Goal: Check status: Check status

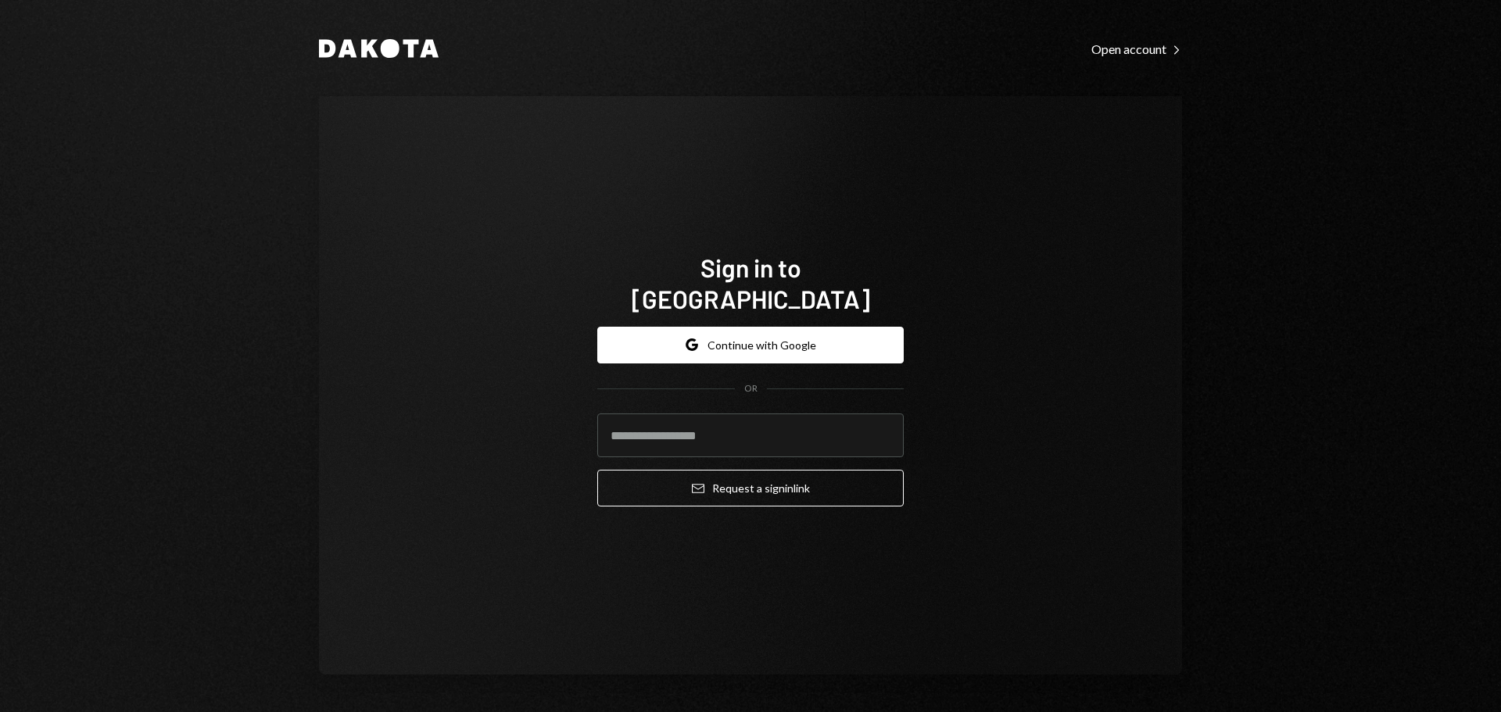
click at [669, 440] on input "email" at bounding box center [750, 436] width 306 height 44
type input "**********"
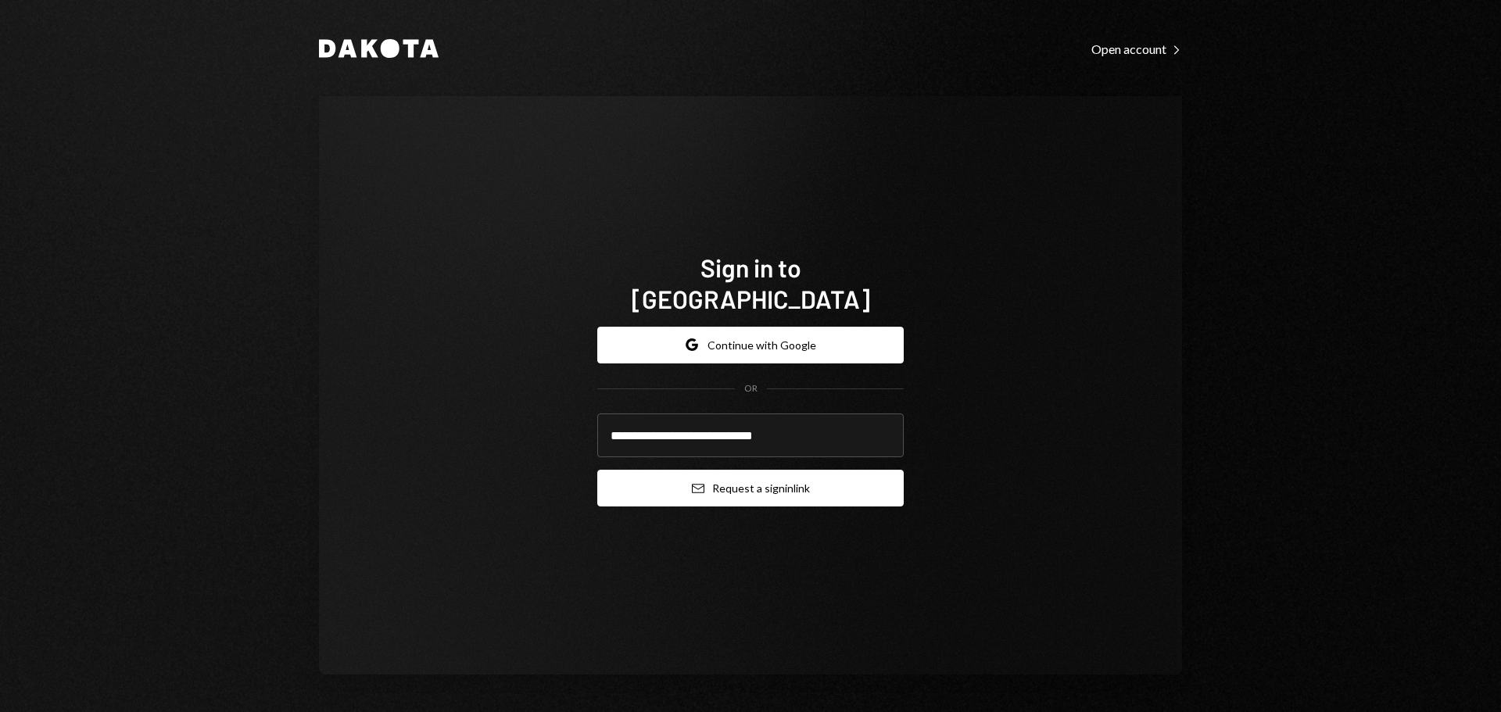
click at [708, 479] on button "Email Request a sign in link" at bounding box center [750, 488] width 306 height 37
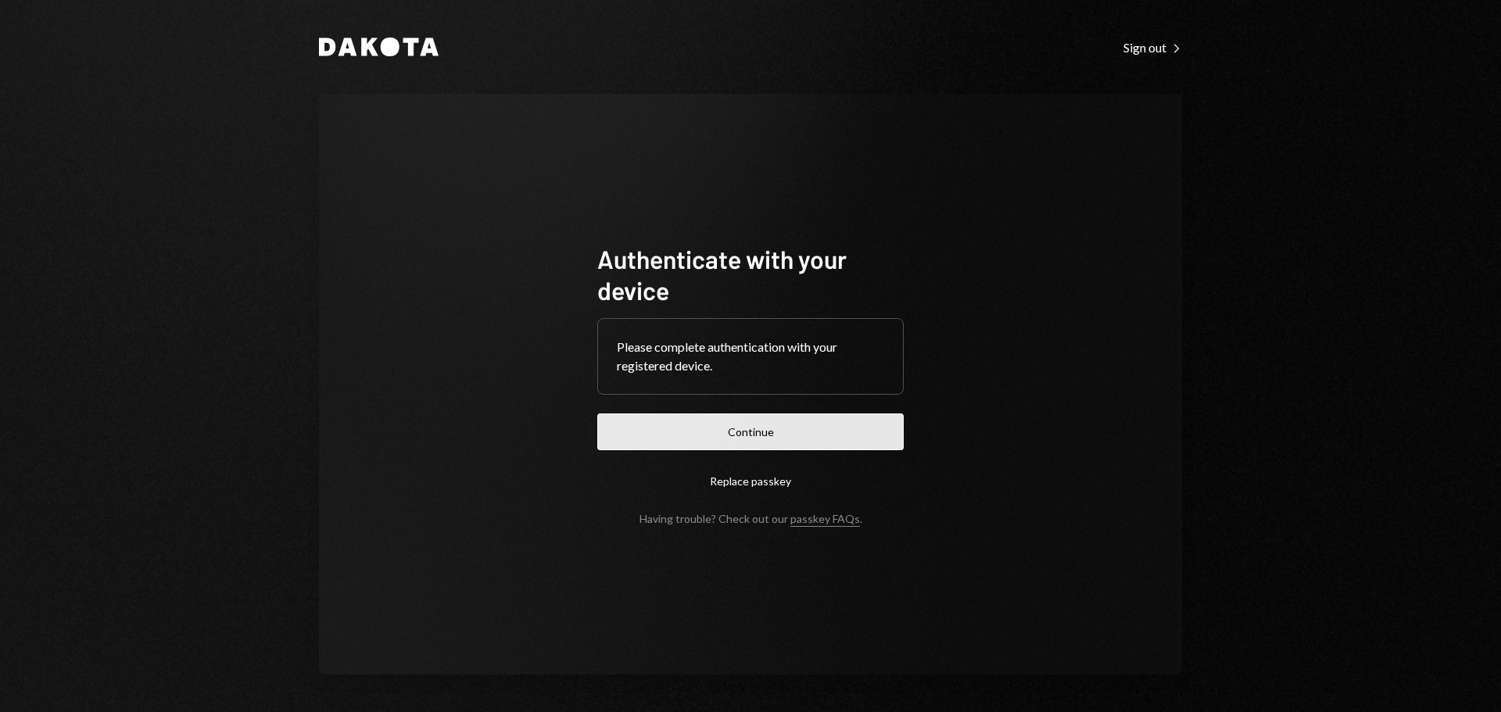
click at [700, 431] on button "Continue" at bounding box center [750, 432] width 306 height 37
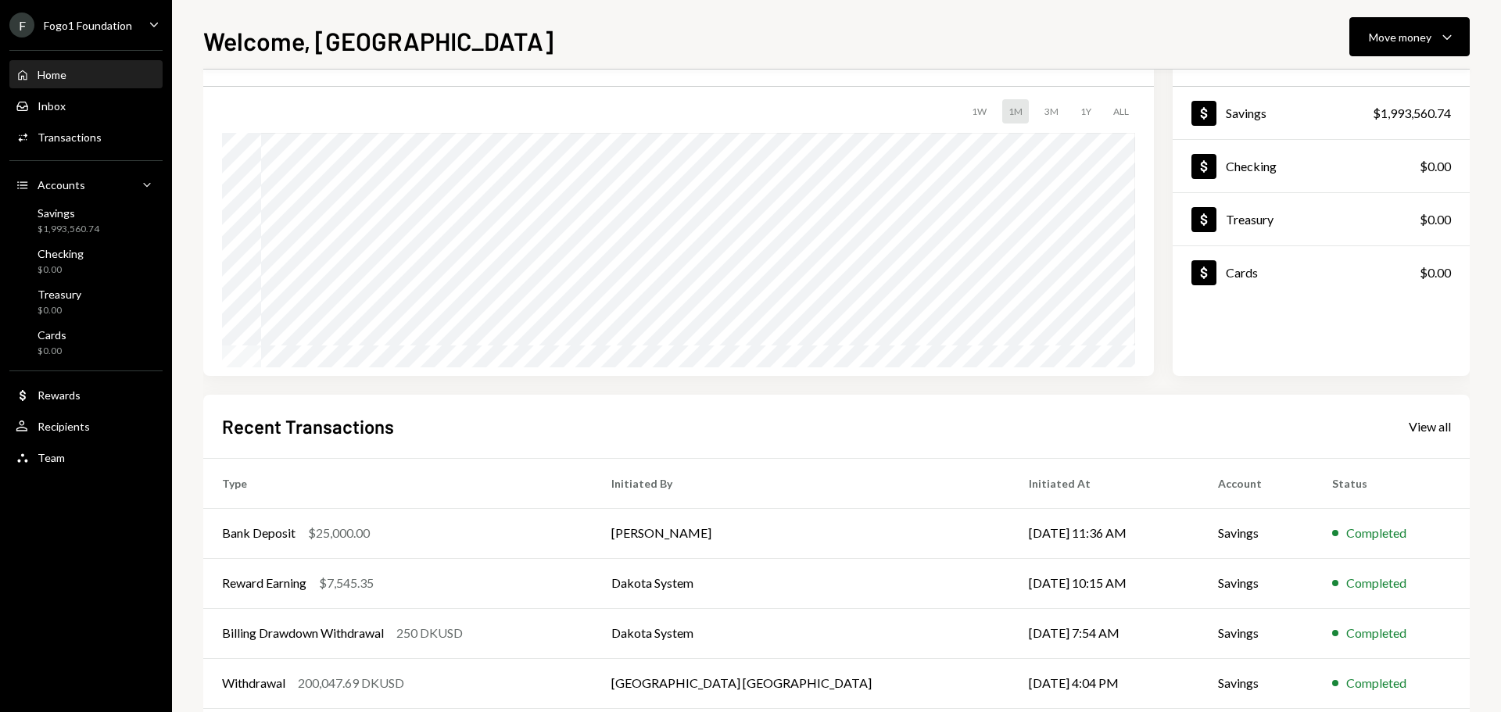
scroll to position [156, 0]
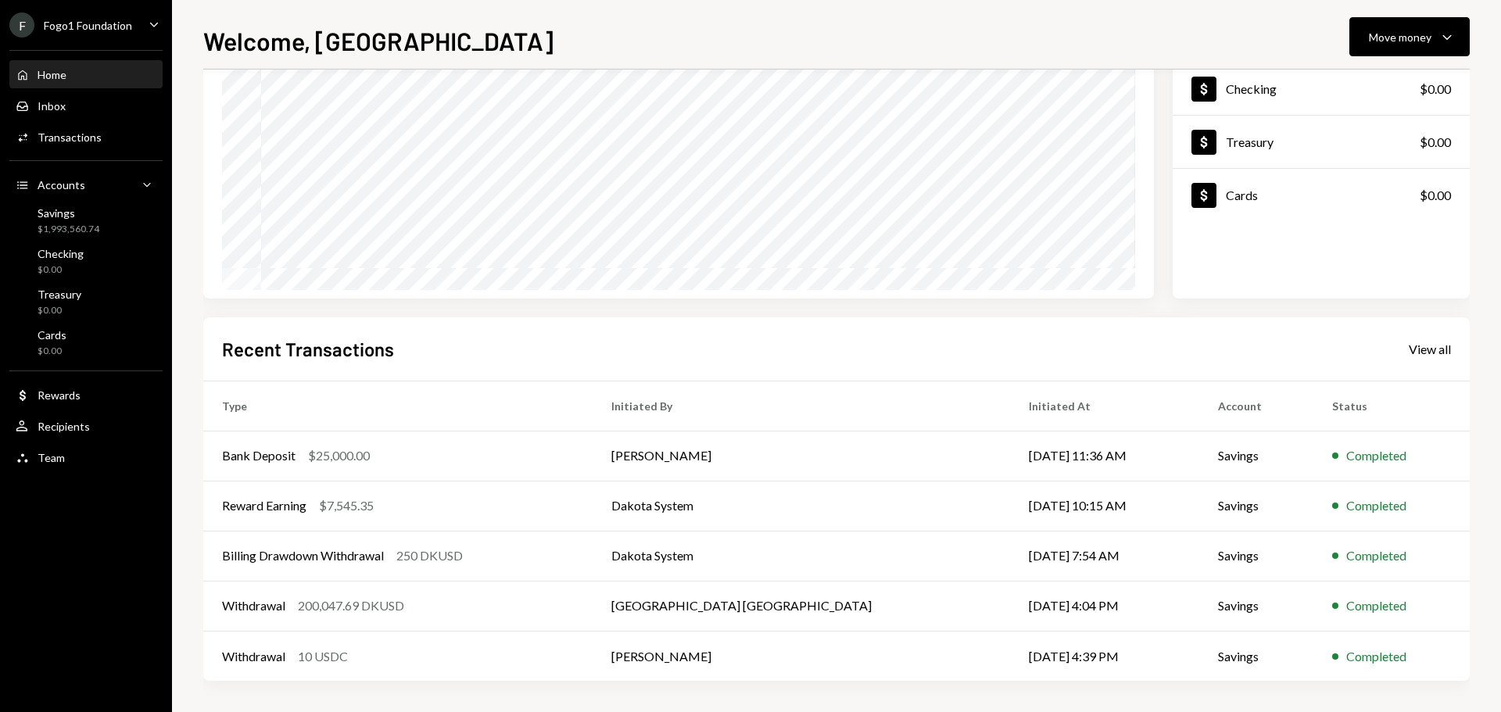
click at [87, 30] on div "Fogo1 Foundation" at bounding box center [88, 25] width 88 height 13
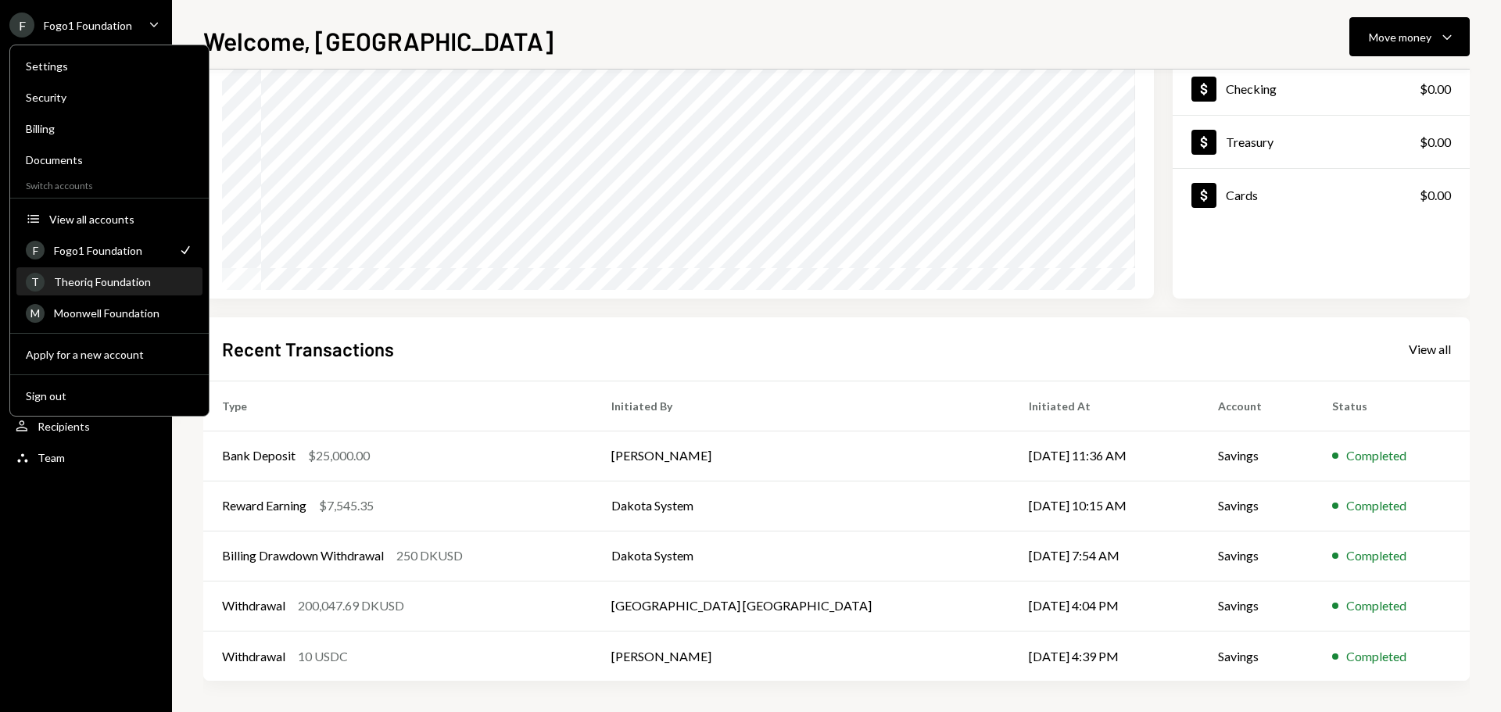
click at [96, 288] on div "T Theoriq Foundation" at bounding box center [109, 282] width 167 height 27
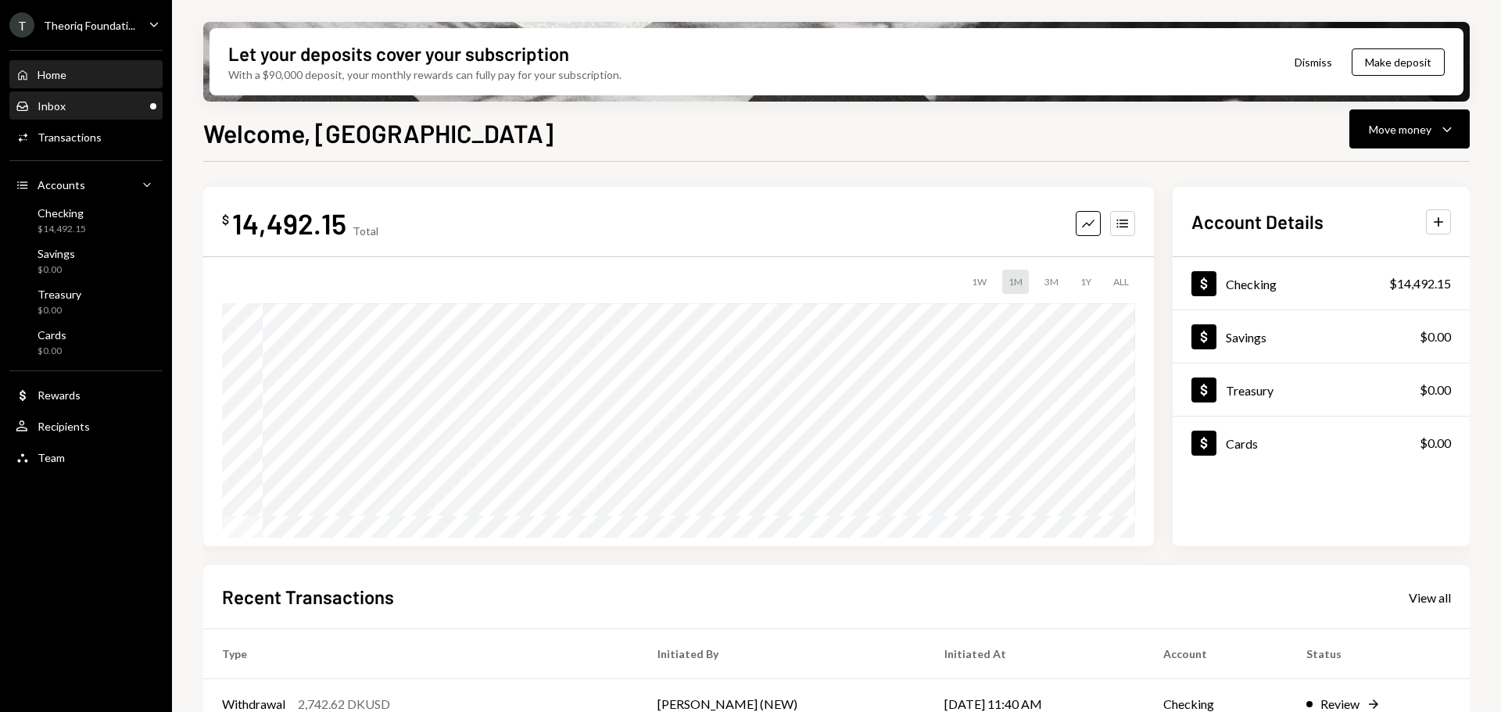
click at [126, 103] on div "Inbox Inbox" at bounding box center [86, 106] width 141 height 14
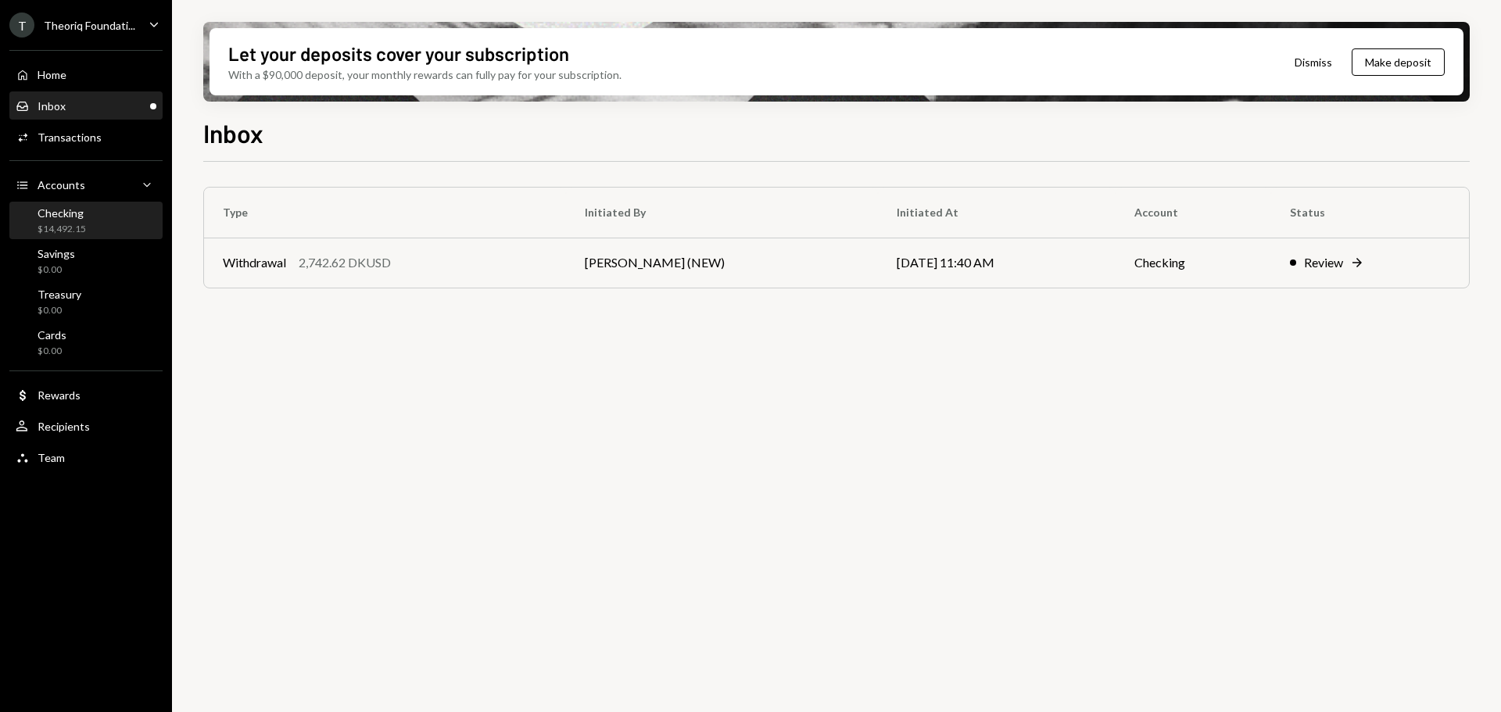
click at [81, 219] on div "Checking" at bounding box center [62, 212] width 48 height 13
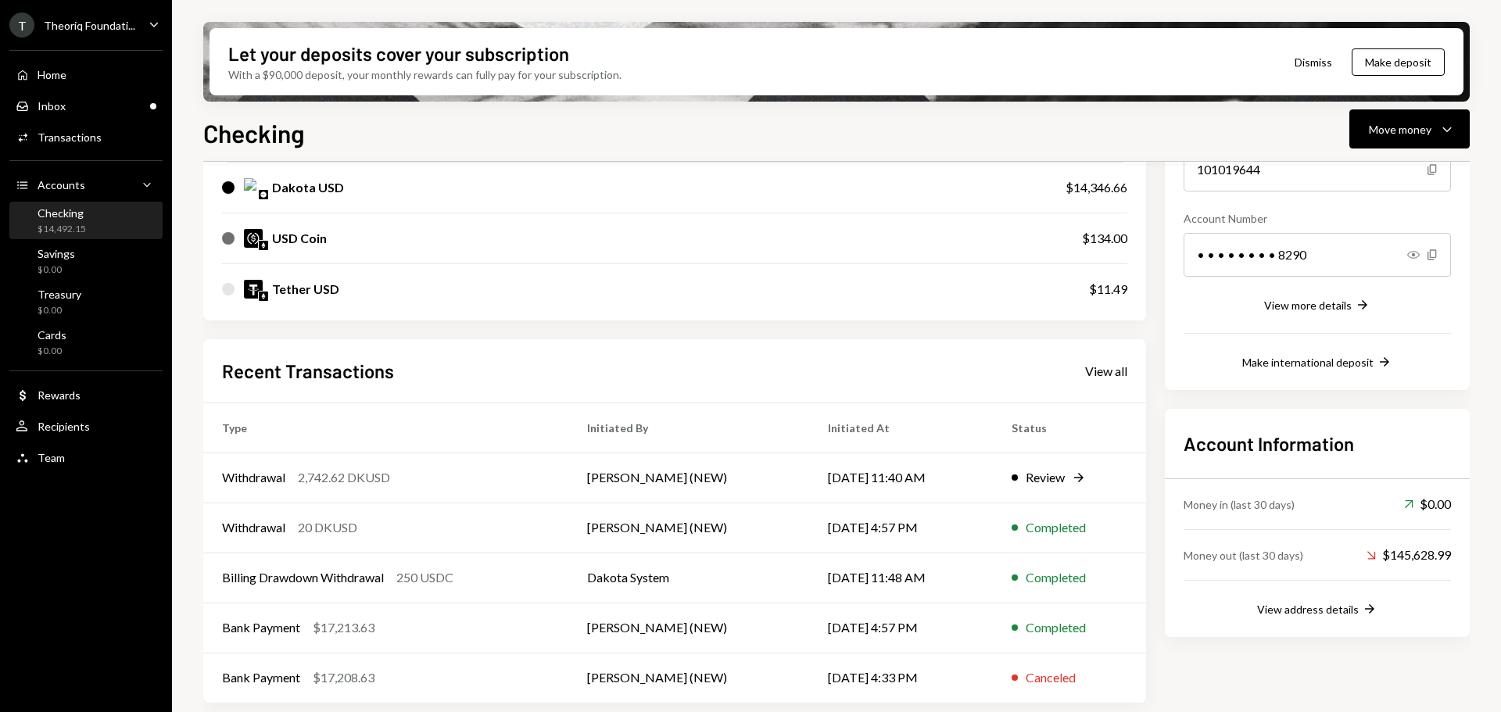
scroll to position [203, 0]
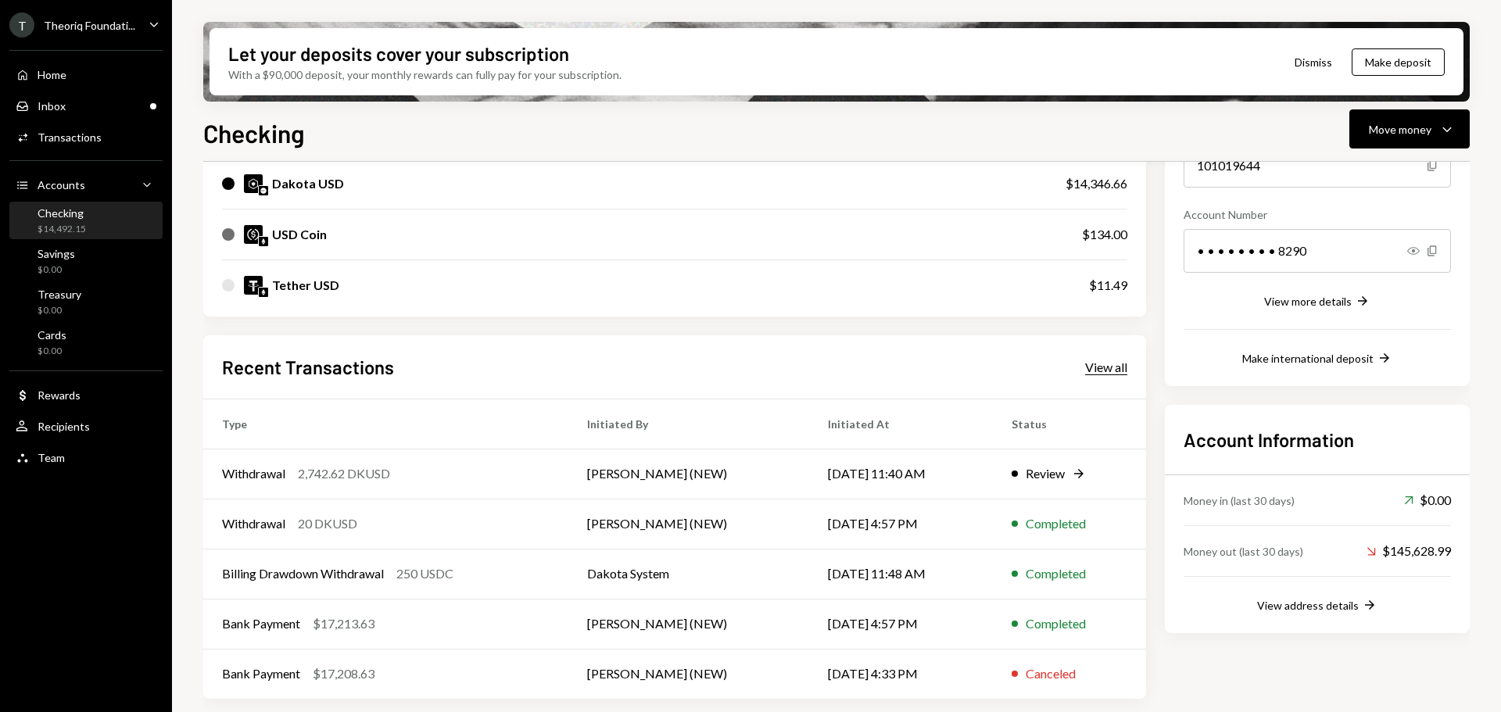
click at [1105, 363] on div "View all" at bounding box center [1106, 368] width 42 height 16
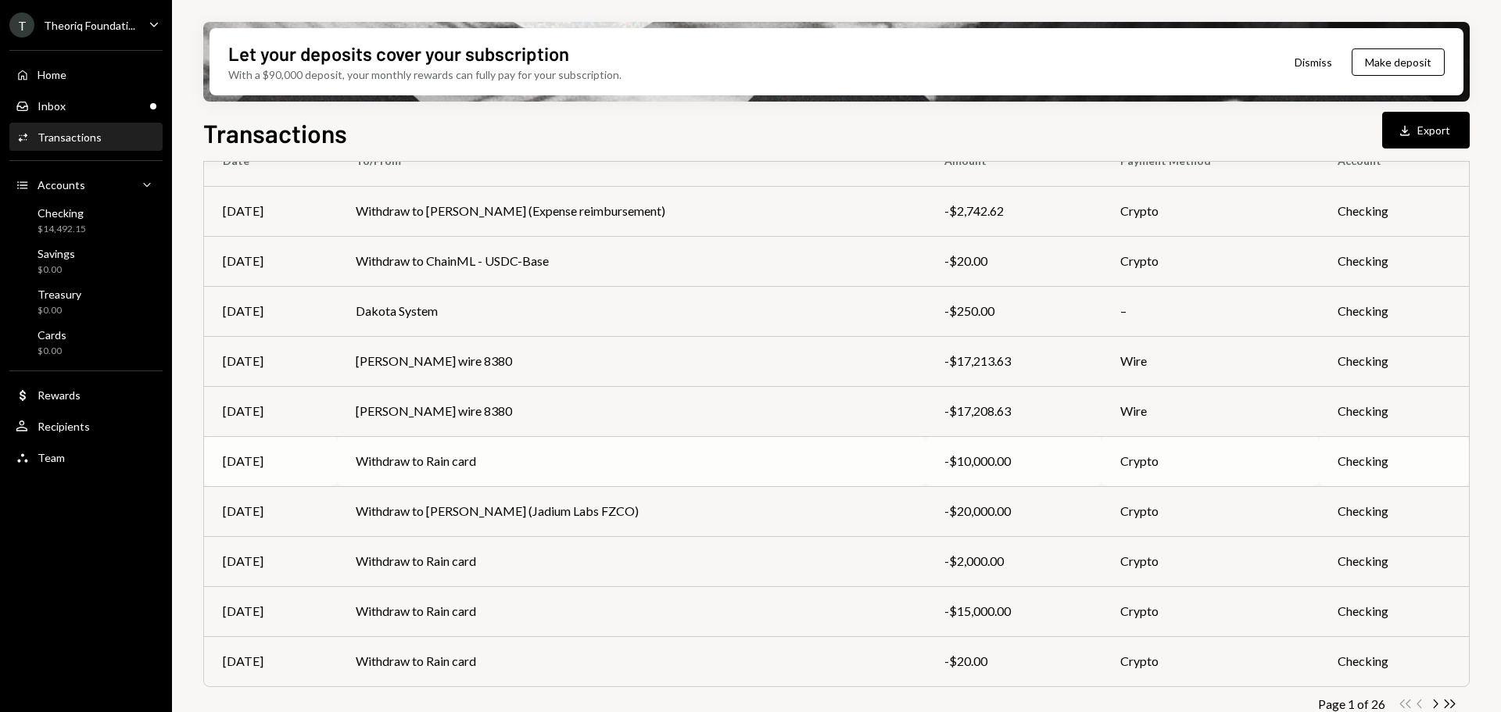
scroll to position [178, 0]
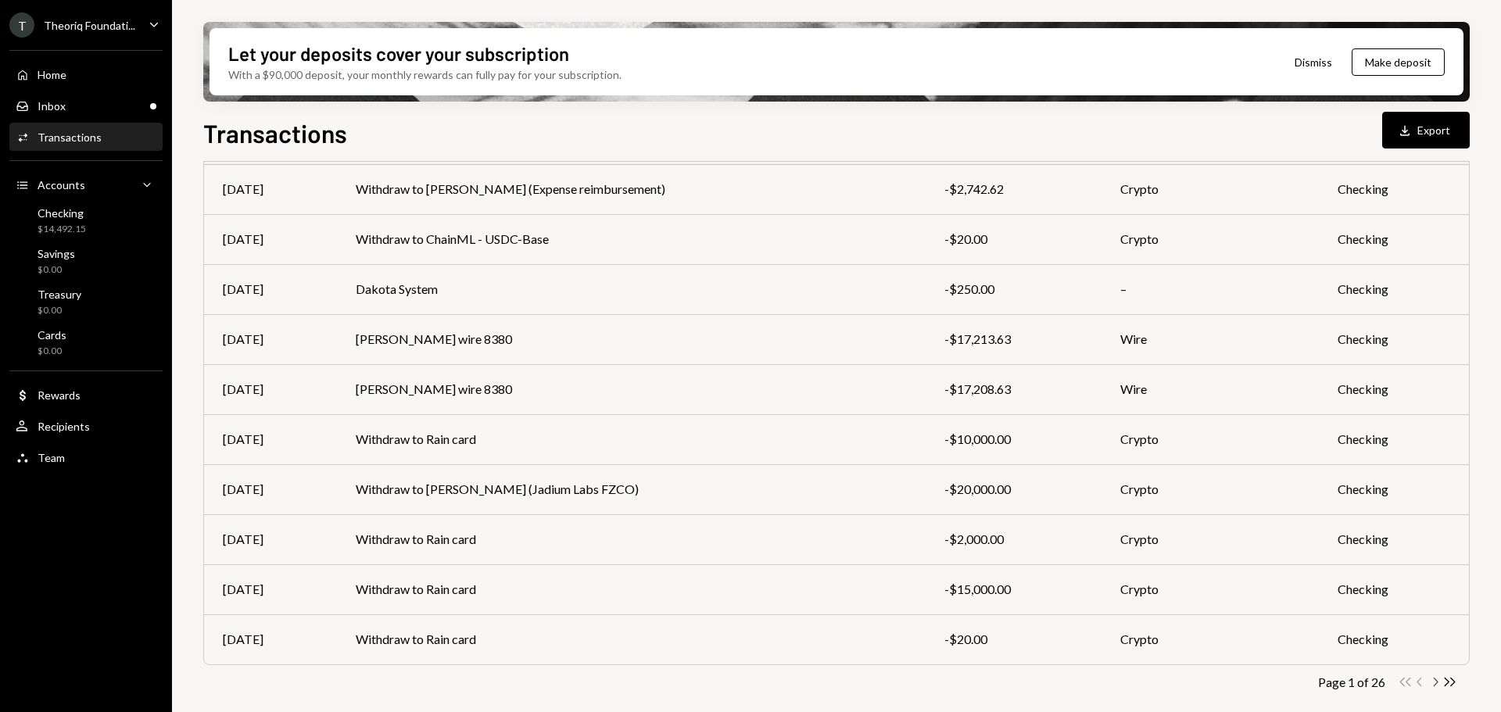
click at [1437, 682] on icon "button" at bounding box center [1436, 682] width 5 height 9
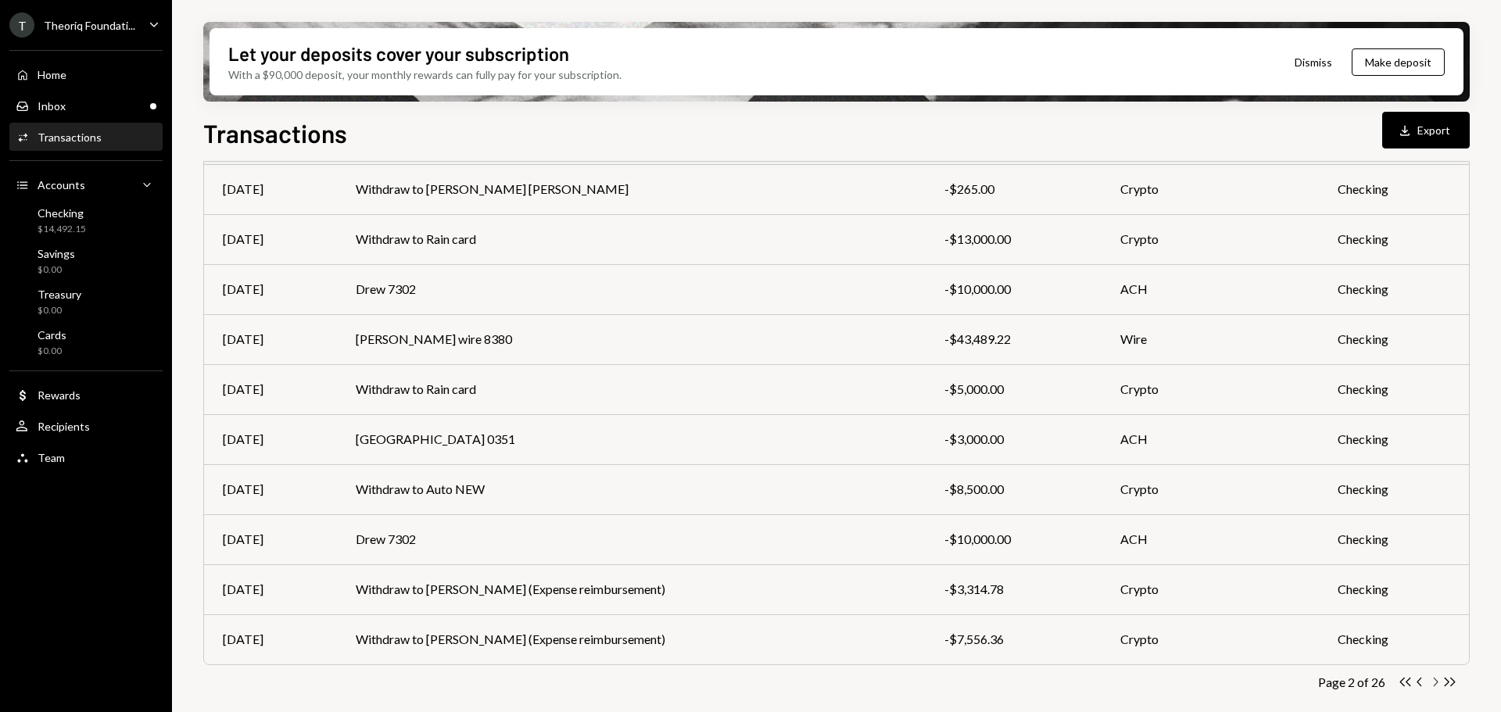
click at [1431, 682] on icon "Chevron Right" at bounding box center [1434, 682] width 15 height 15
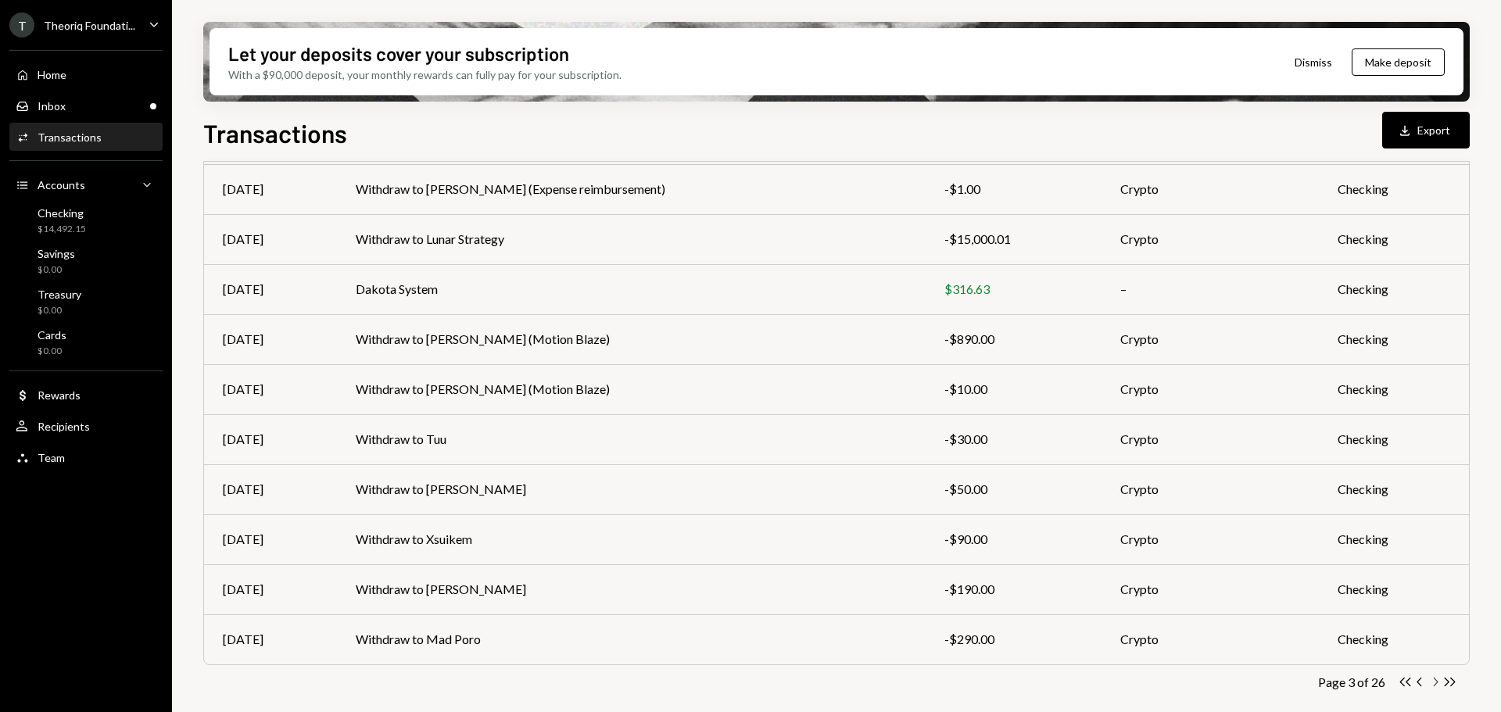
click at [1434, 683] on icon "Chevron Right" at bounding box center [1434, 682] width 15 height 15
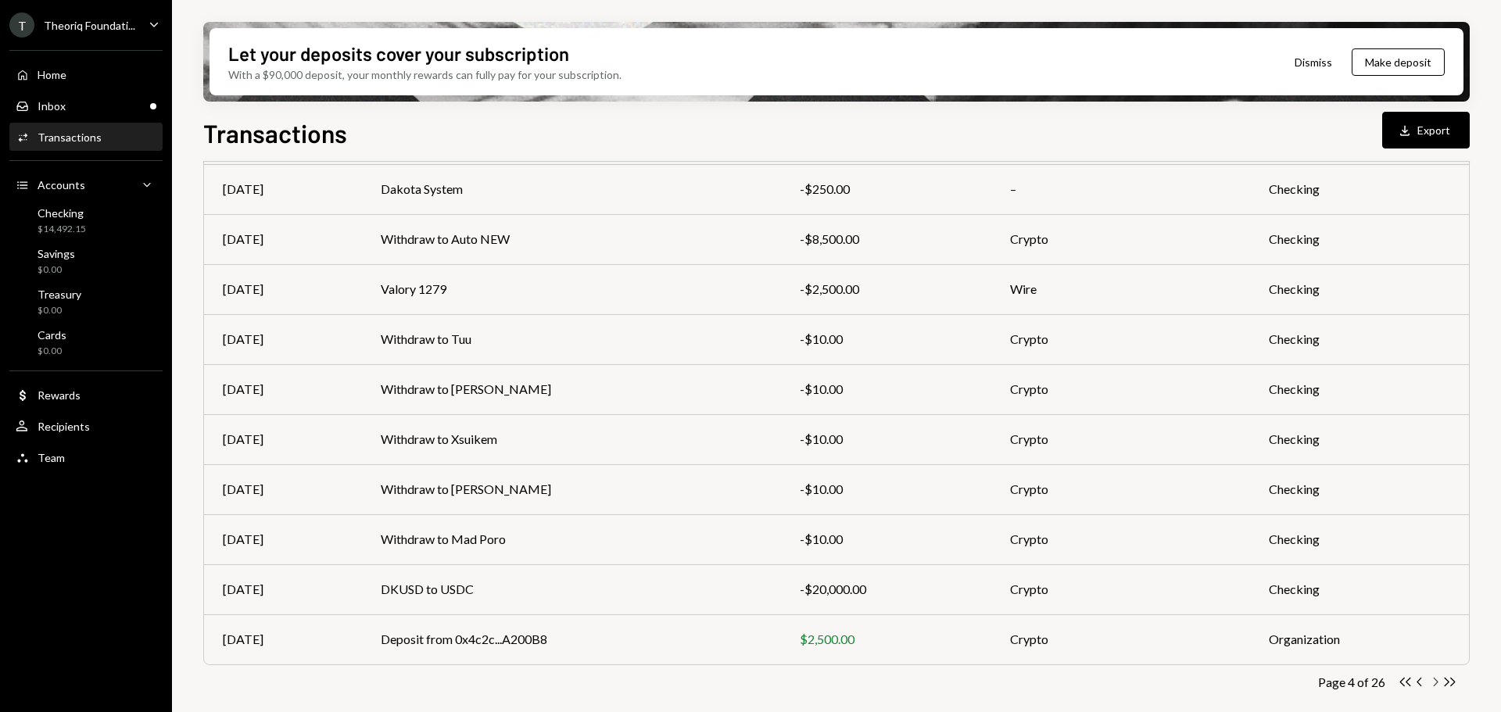
click at [1436, 688] on icon "Chevron Right" at bounding box center [1434, 682] width 15 height 15
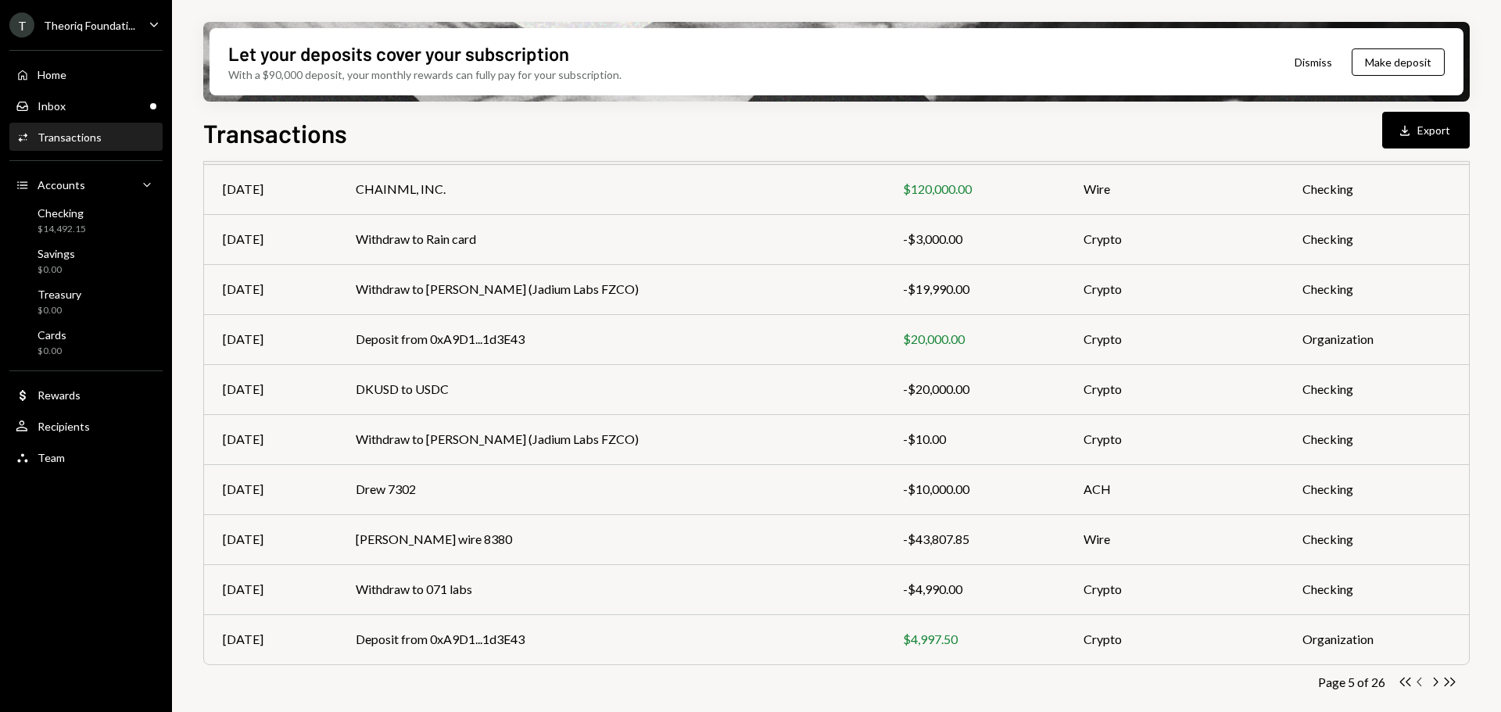
click at [1421, 687] on icon "Chevron Left" at bounding box center [1420, 682] width 15 height 15
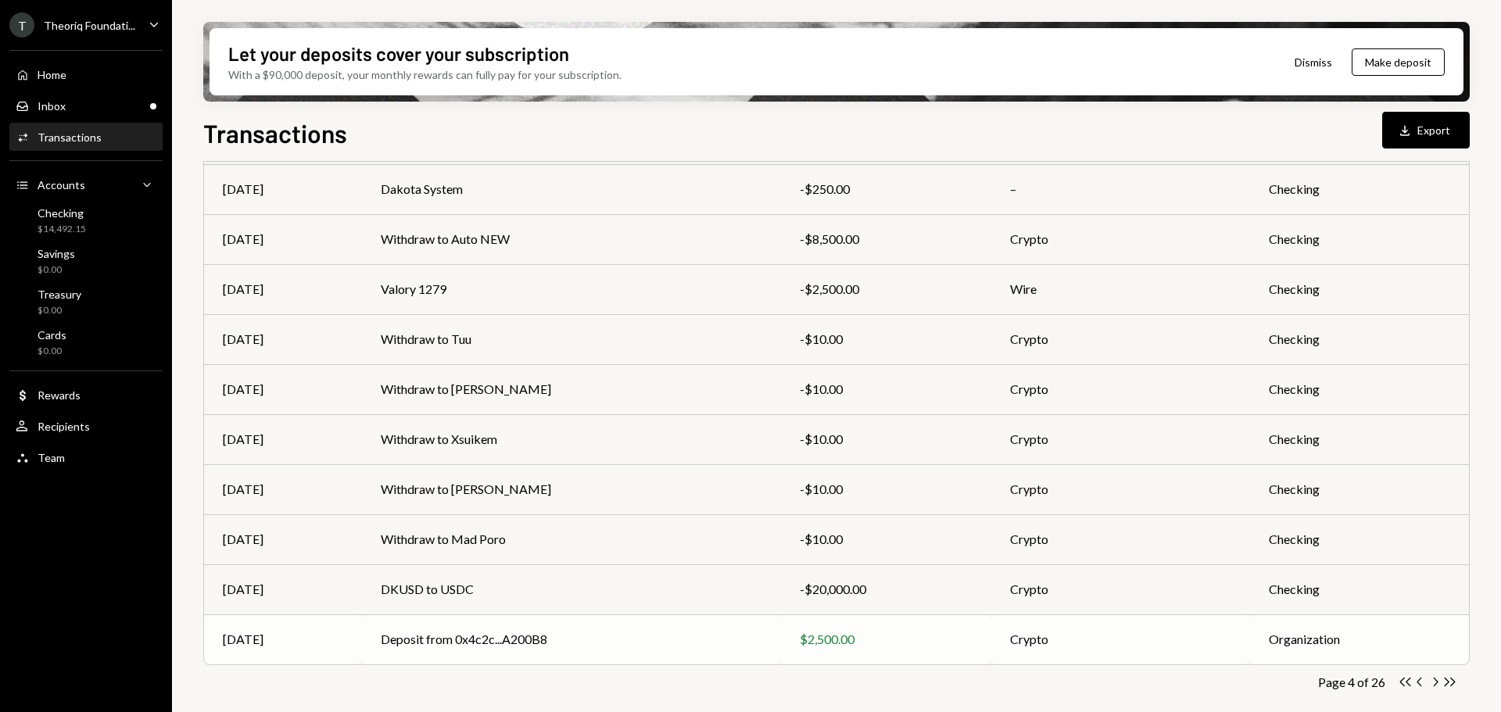
click at [666, 644] on td "Deposit from 0x4c2c...A200B8" at bounding box center [572, 639] width 420 height 50
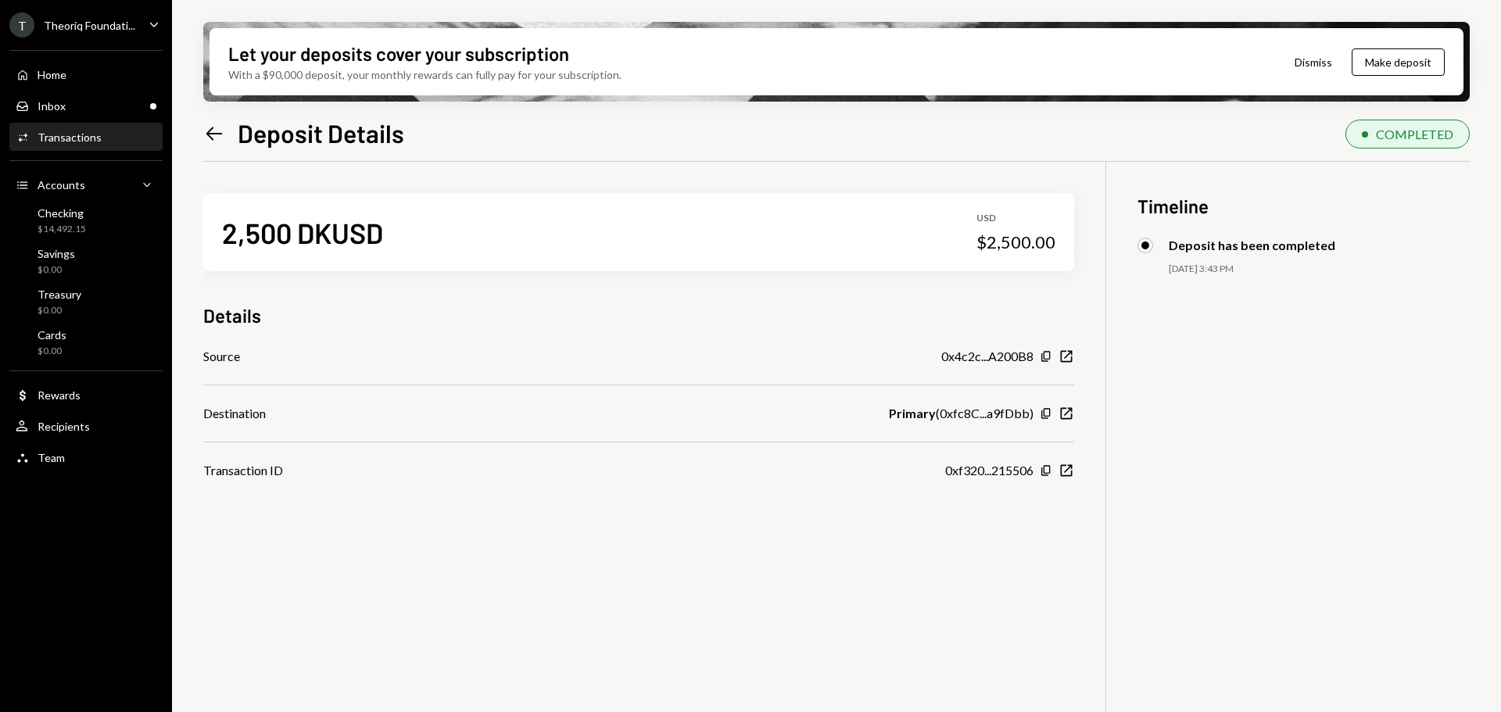
click at [210, 133] on icon at bounding box center [214, 133] width 16 height 13
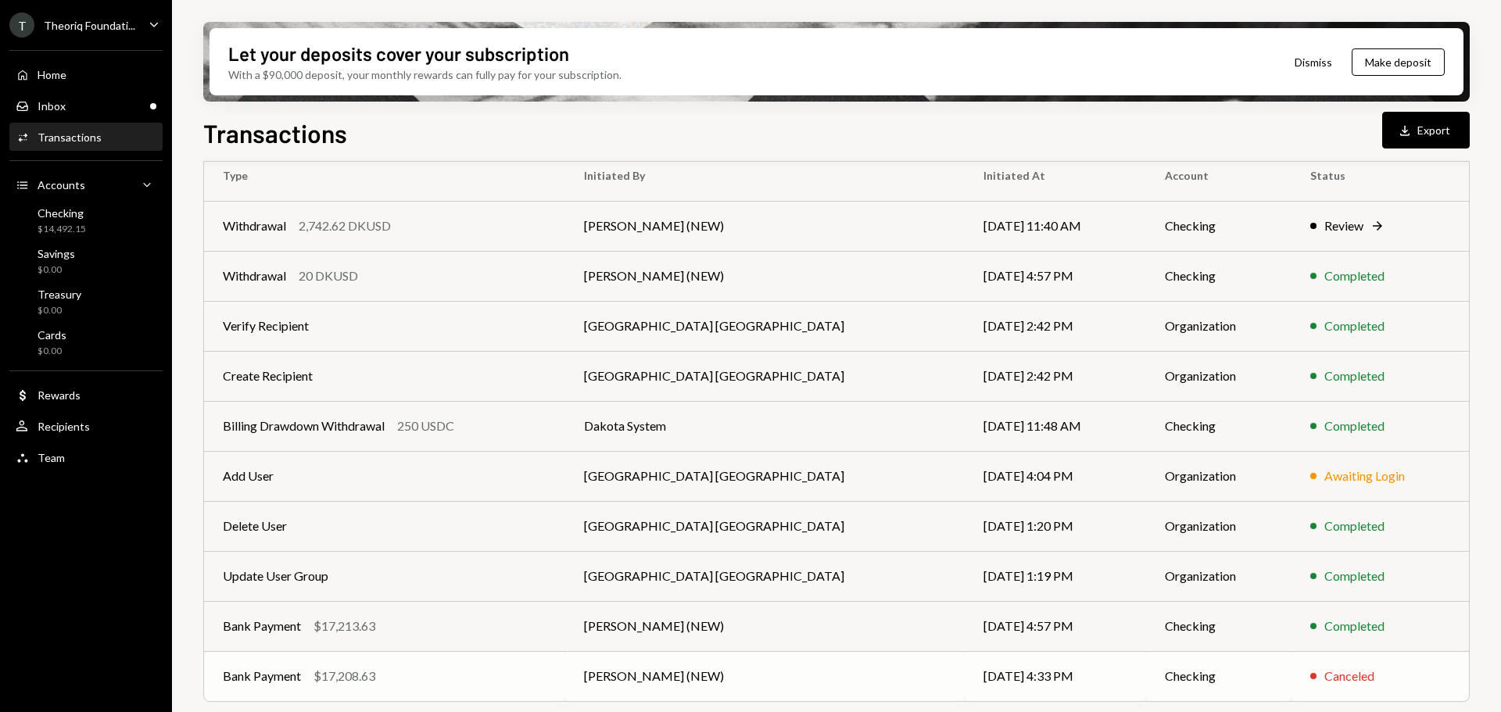
scroll to position [178, 0]
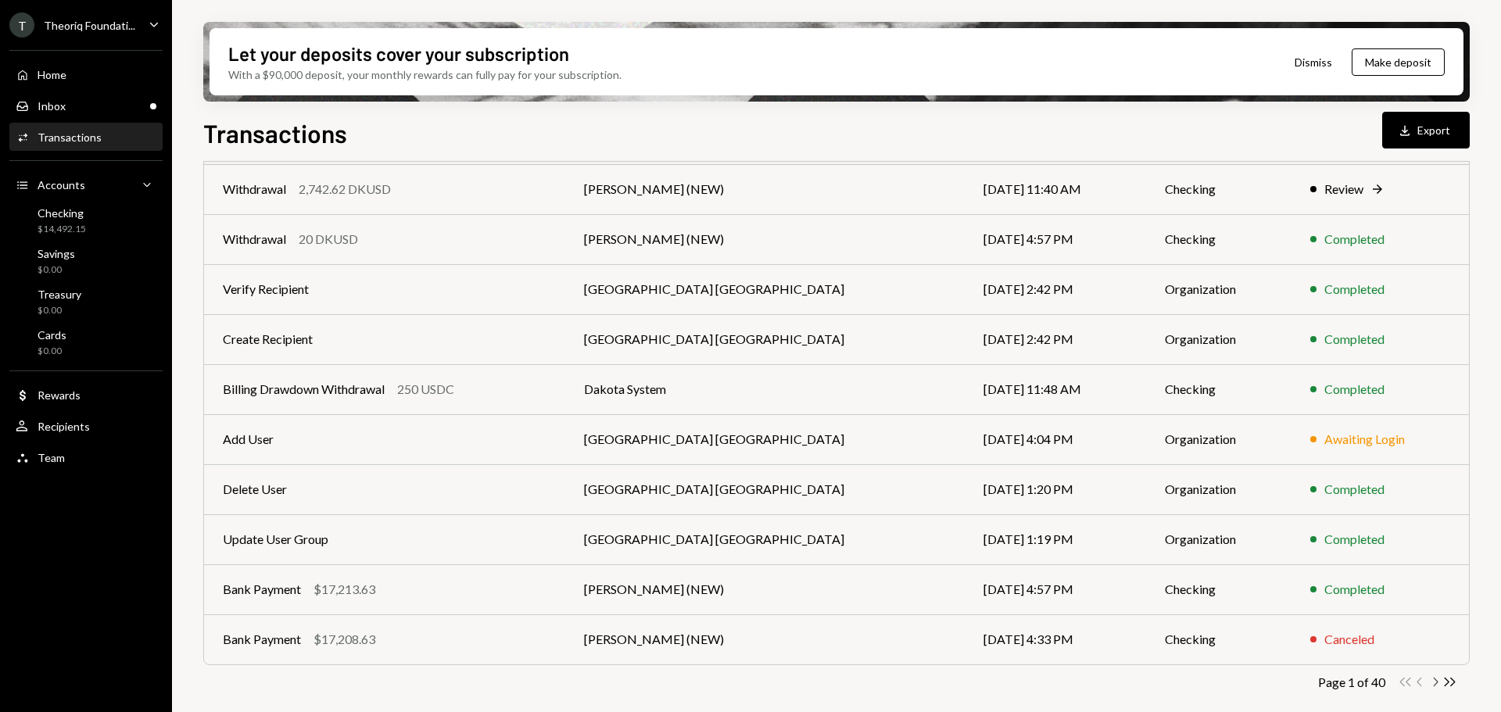
click at [1431, 683] on icon "Chevron Right" at bounding box center [1434, 682] width 15 height 15
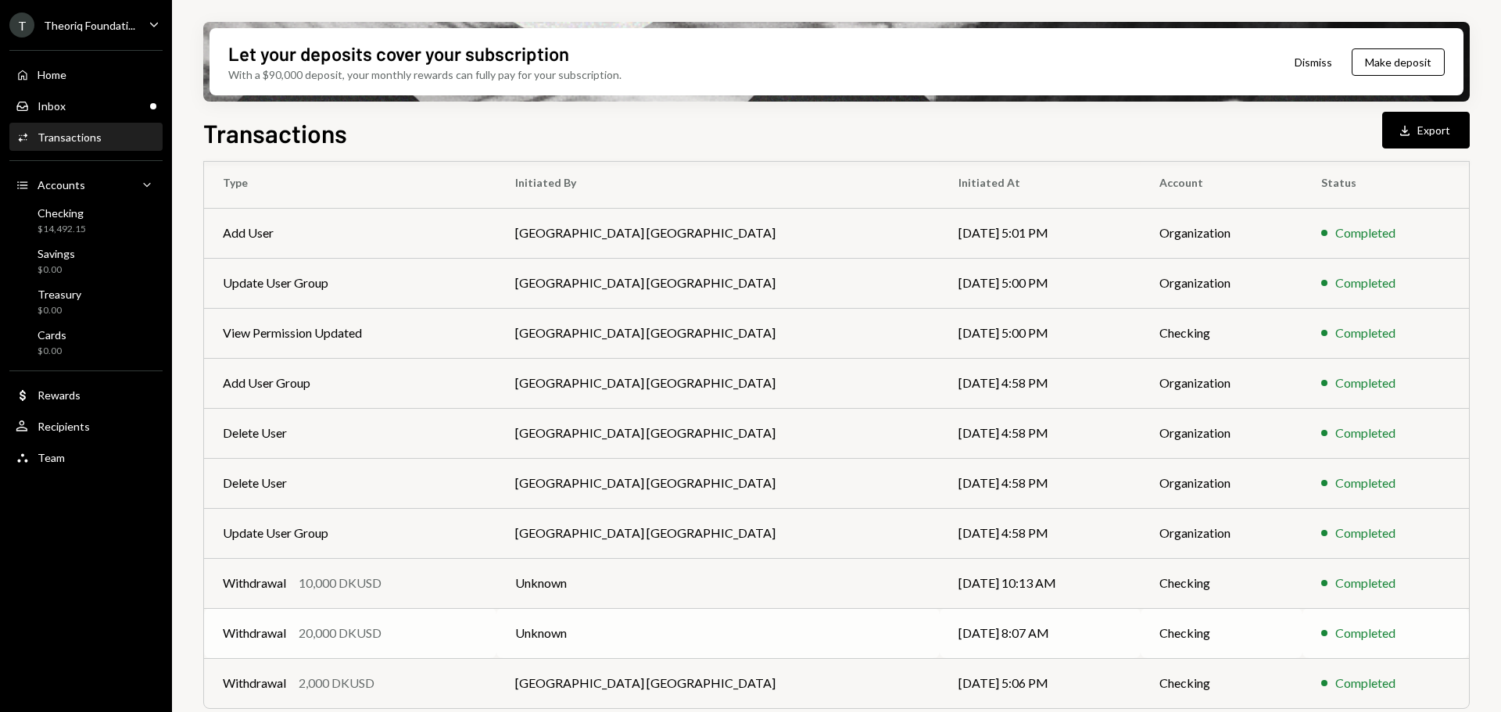
scroll to position [178, 0]
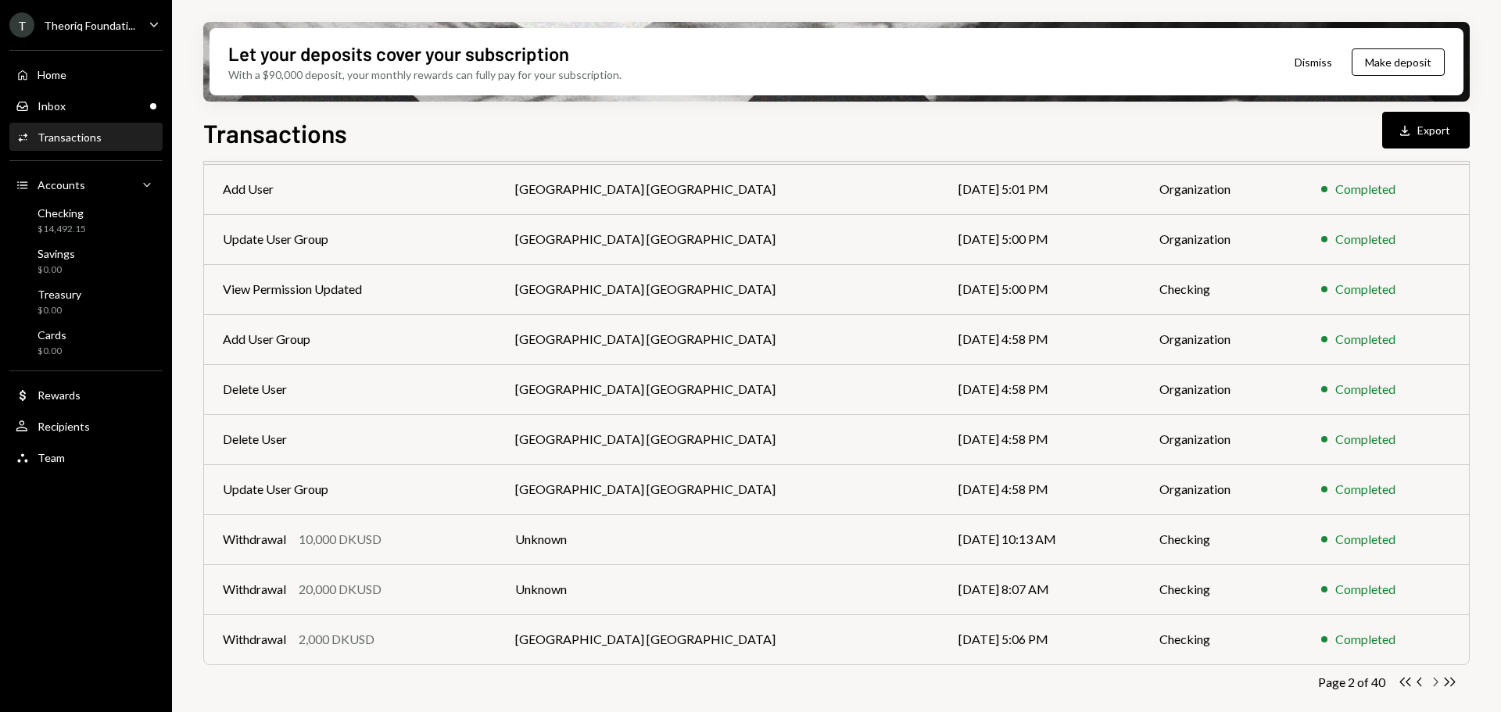
click at [1433, 682] on icon "Chevron Right" at bounding box center [1434, 682] width 15 height 15
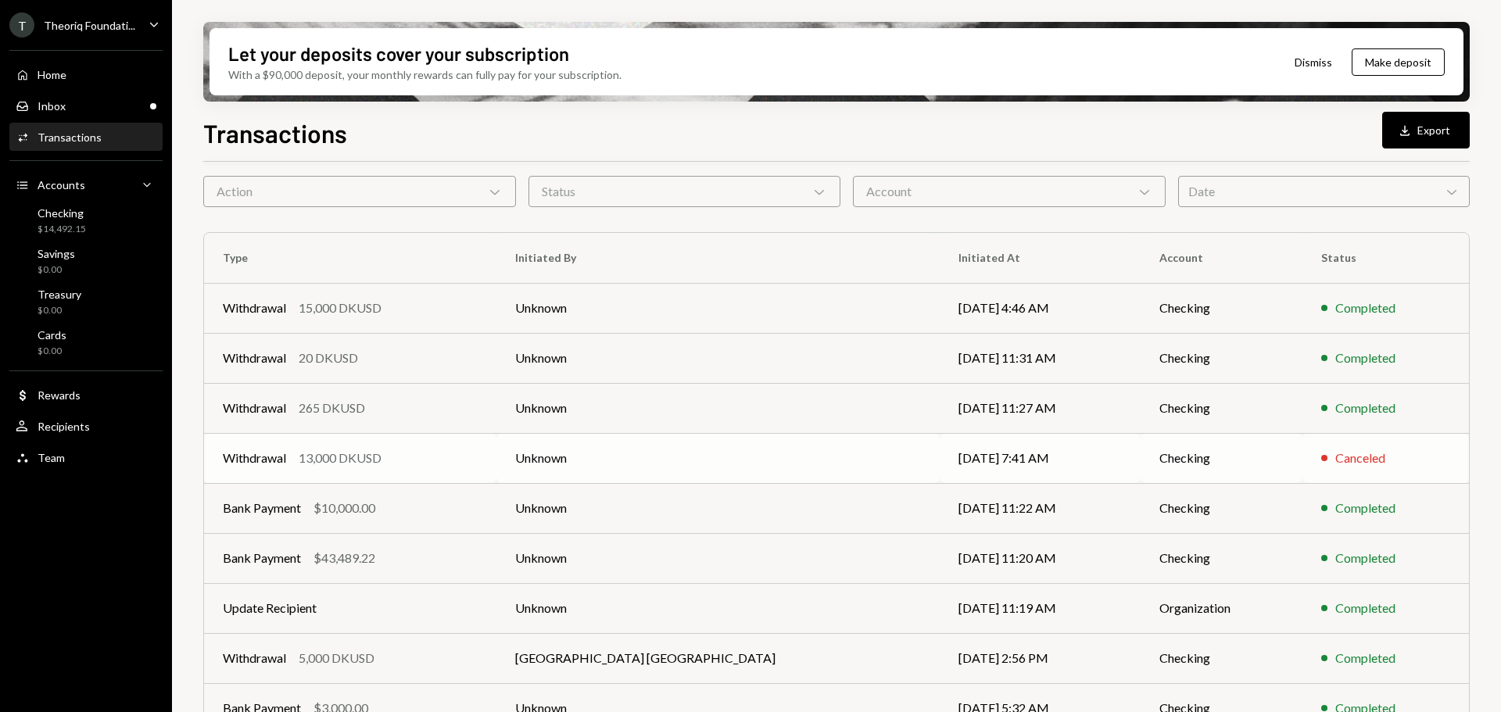
scroll to position [22, 0]
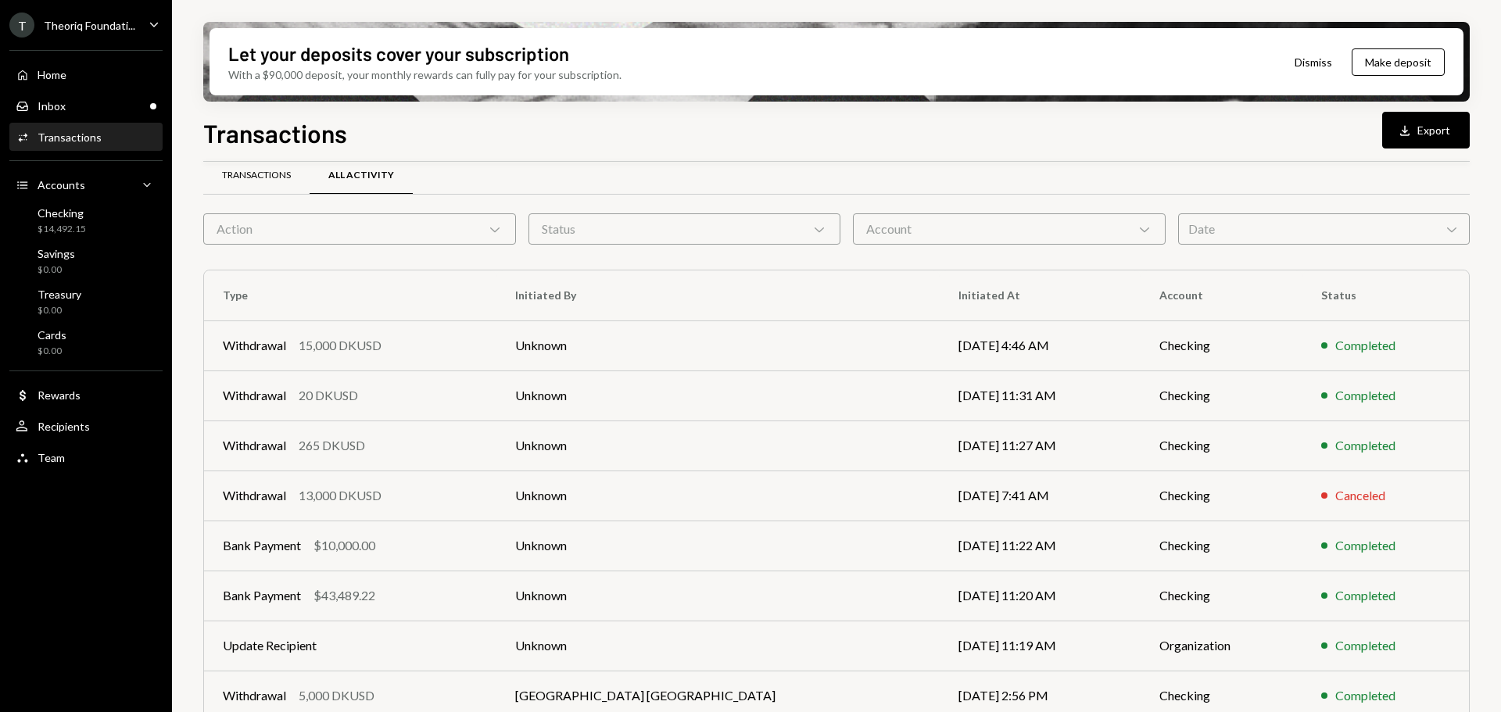
click at [281, 177] on div "Transactions" at bounding box center [256, 175] width 69 height 13
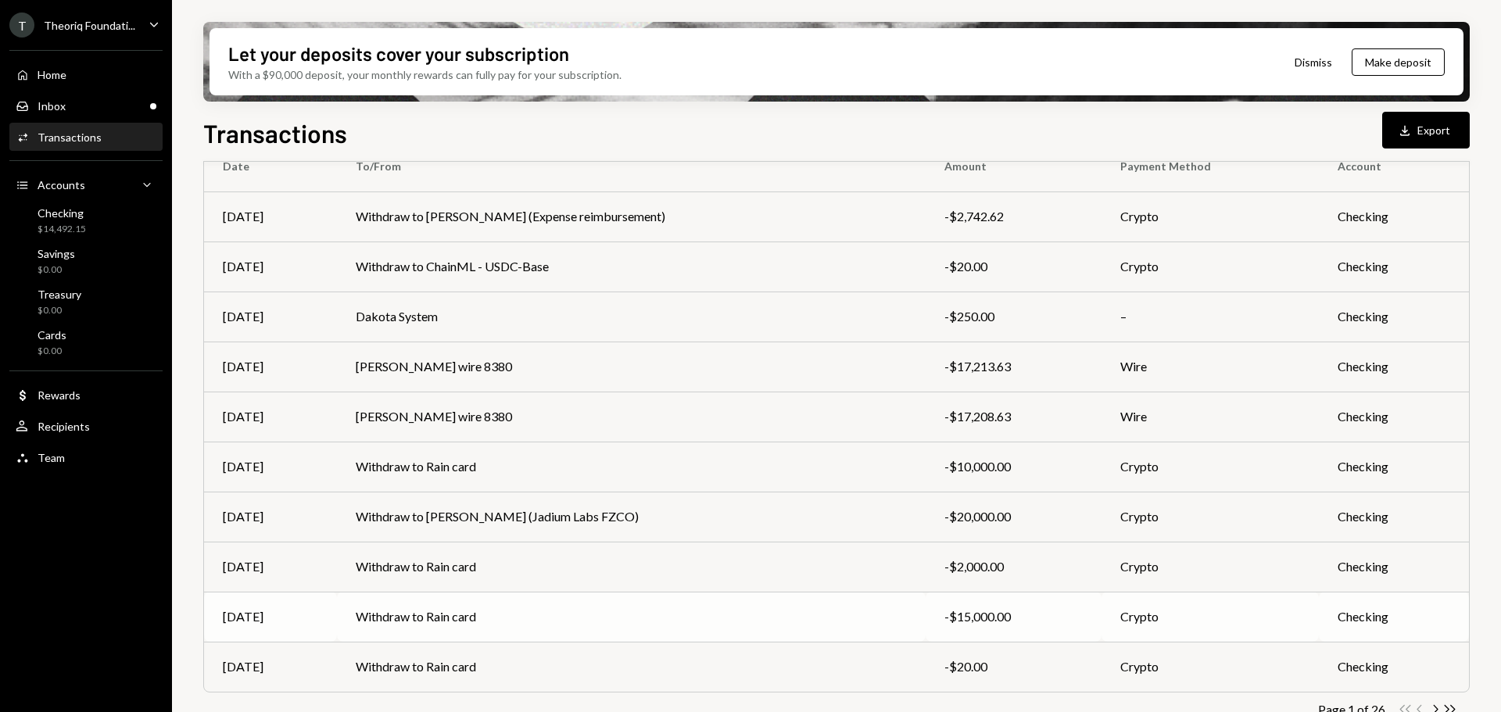
scroll to position [178, 0]
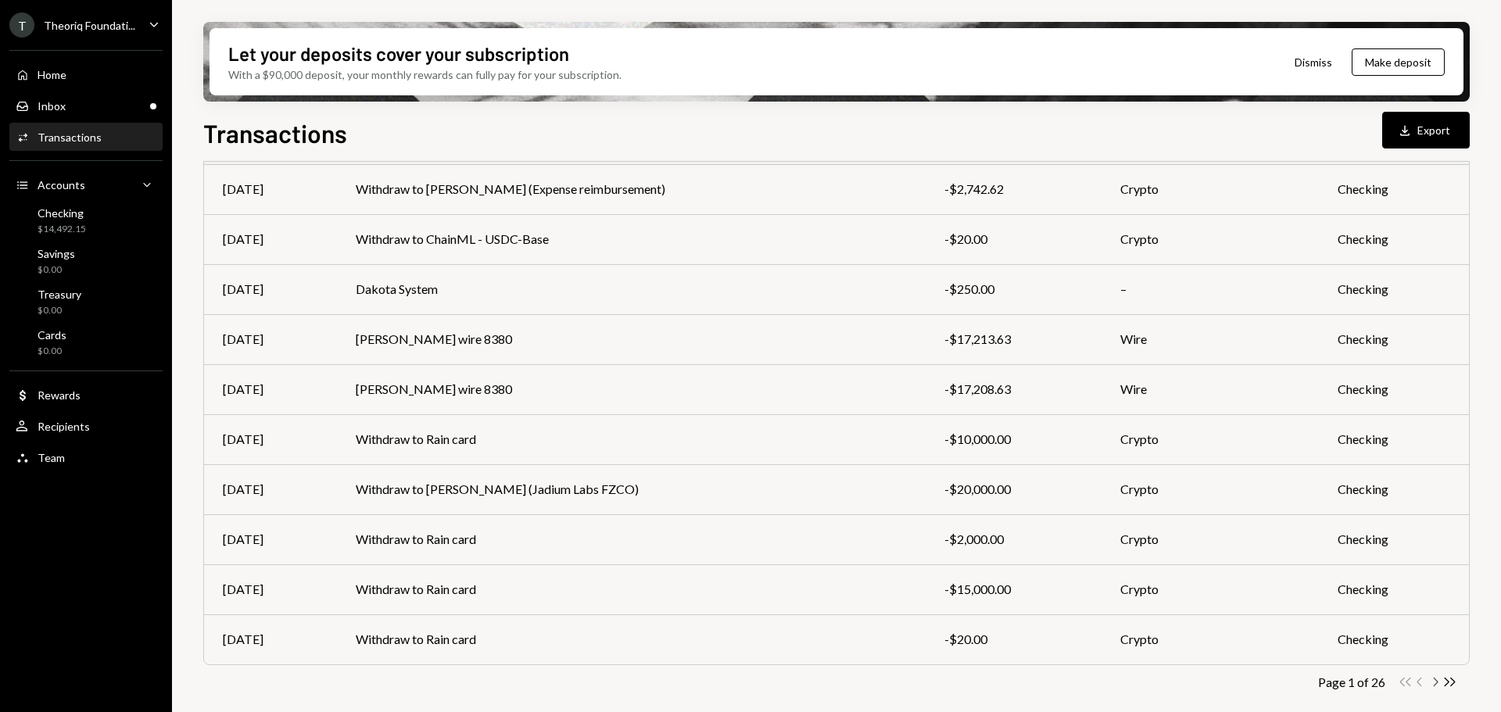
click at [1433, 688] on icon "Chevron Right" at bounding box center [1434, 682] width 15 height 15
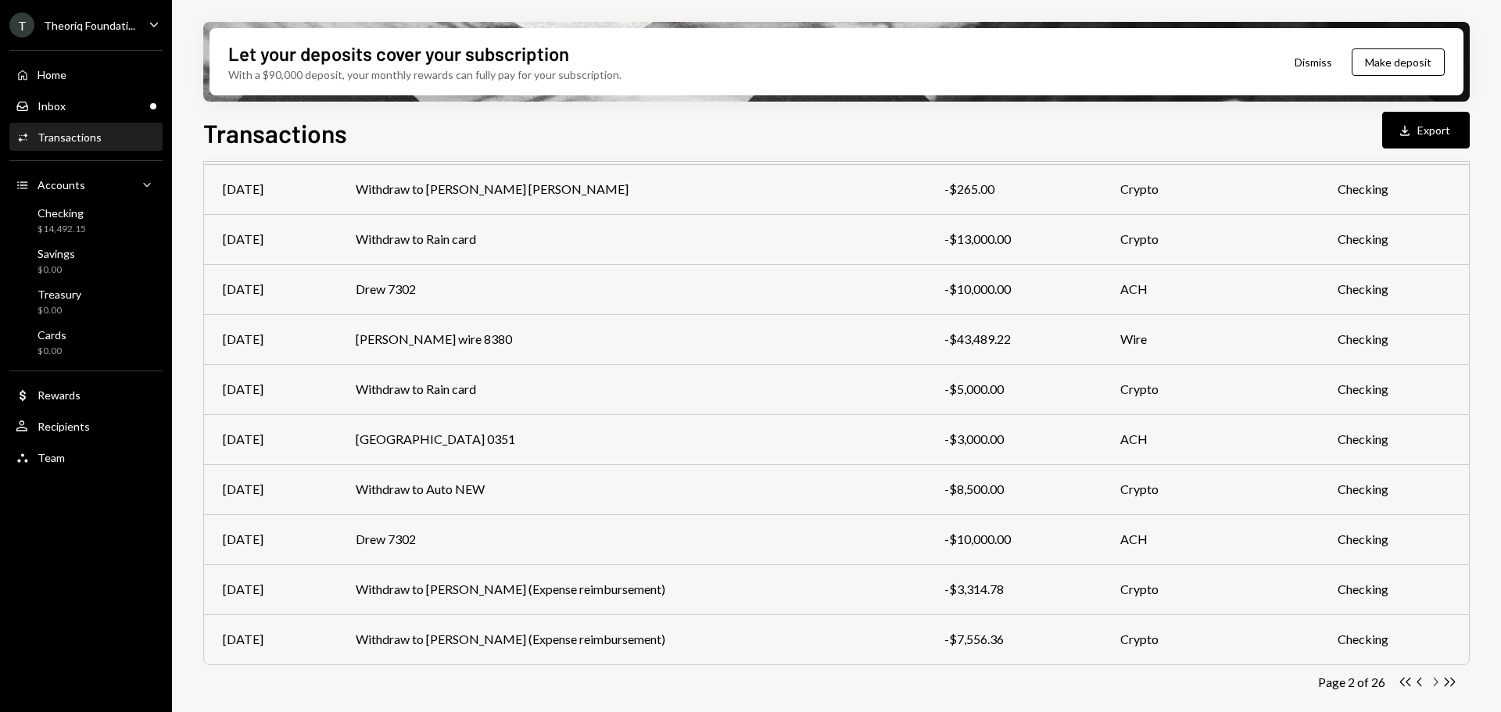
click at [1438, 683] on icon "Chevron Right" at bounding box center [1434, 682] width 15 height 15
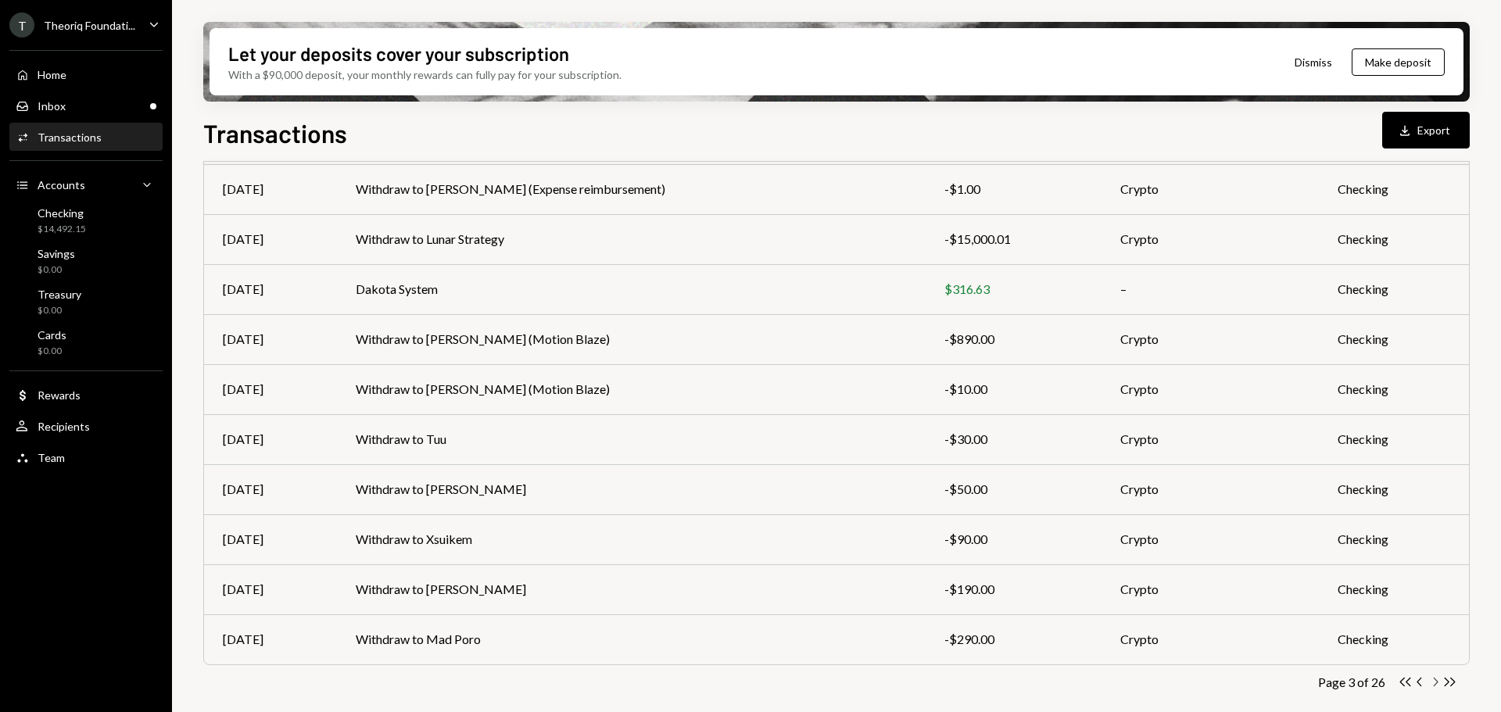
click at [1435, 685] on icon "button" at bounding box center [1436, 682] width 5 height 9
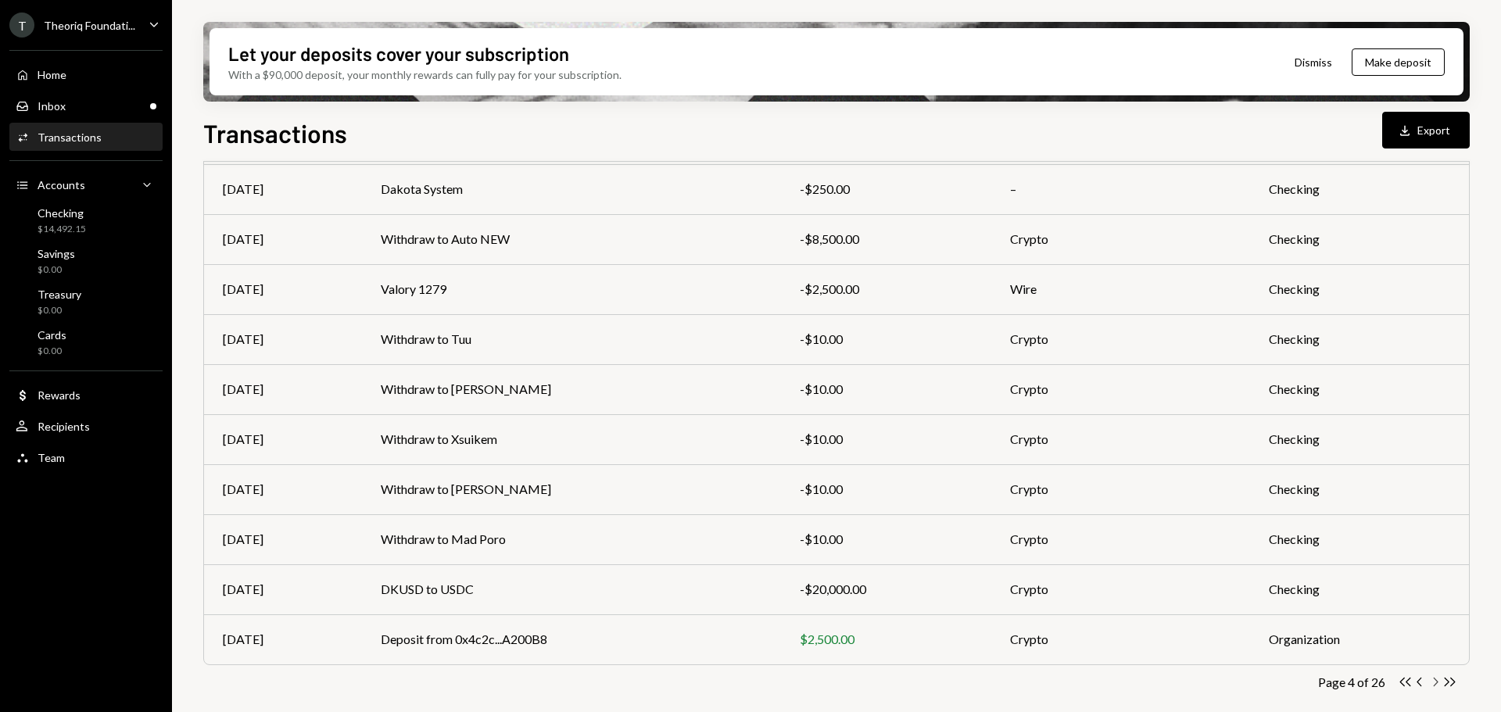
click at [1439, 684] on icon "Chevron Right" at bounding box center [1434, 682] width 15 height 15
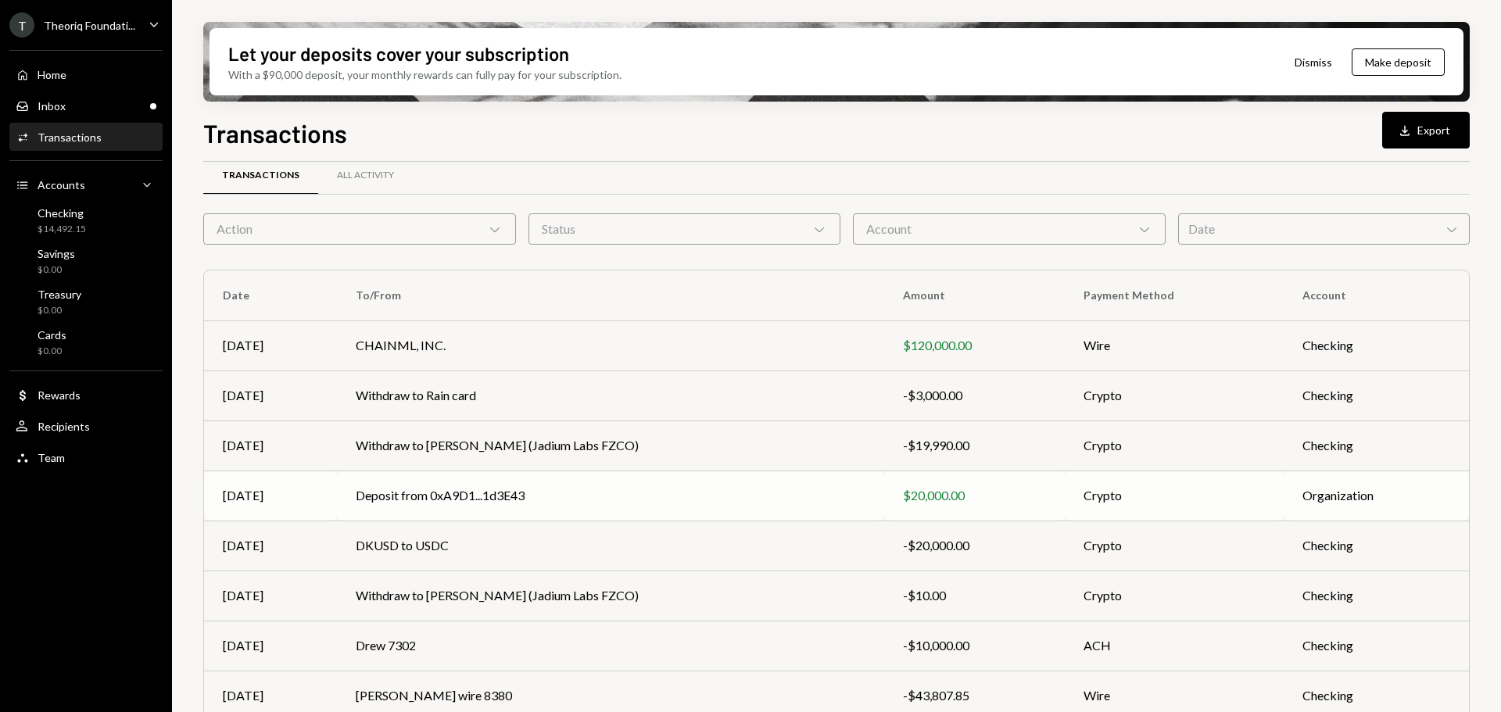
scroll to position [0, 0]
